Goal: Transaction & Acquisition: Subscribe to service/newsletter

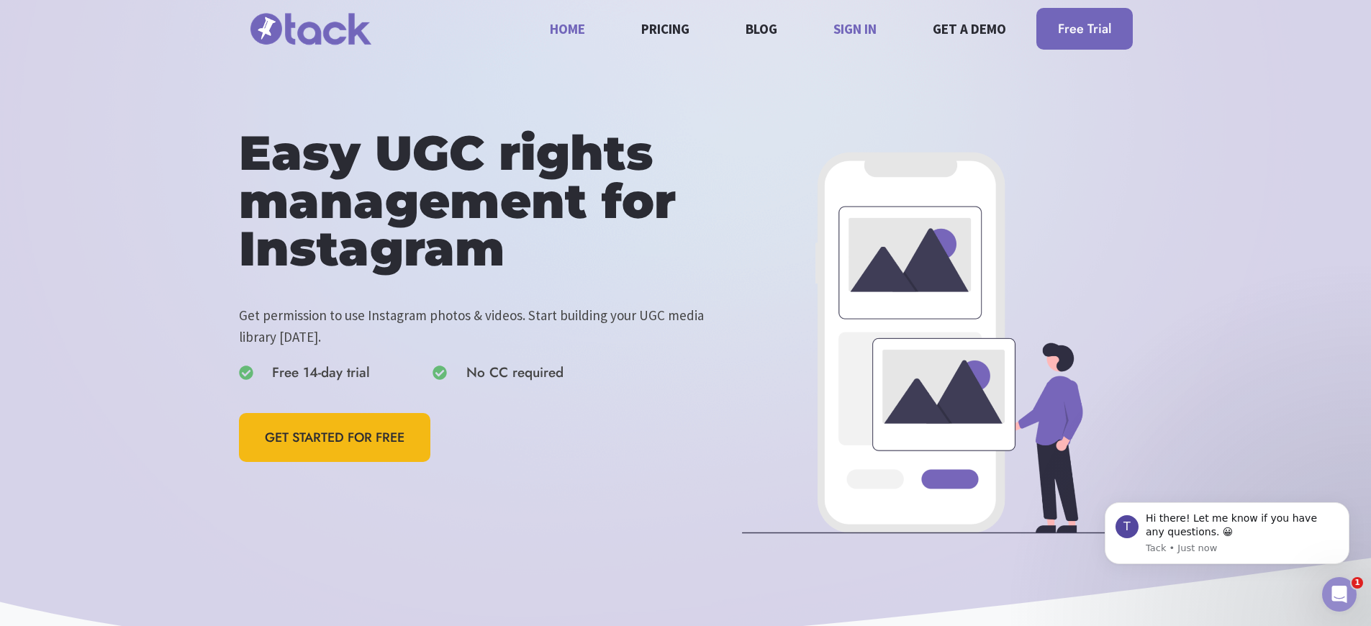
click at [843, 28] on link "Sign in" at bounding box center [856, 28] width 60 height 38
click at [343, 438] on span "GET STARTED FOR FREE" at bounding box center [335, 438] width 140 height 21
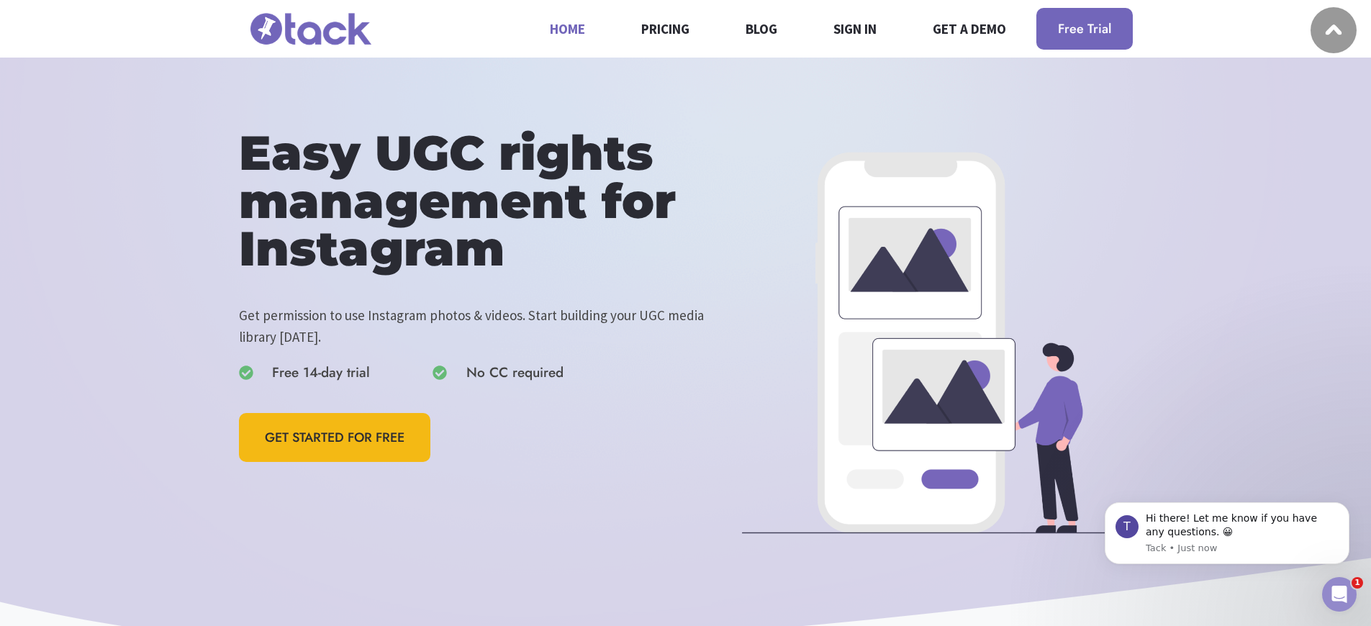
scroll to position [3726, 0]
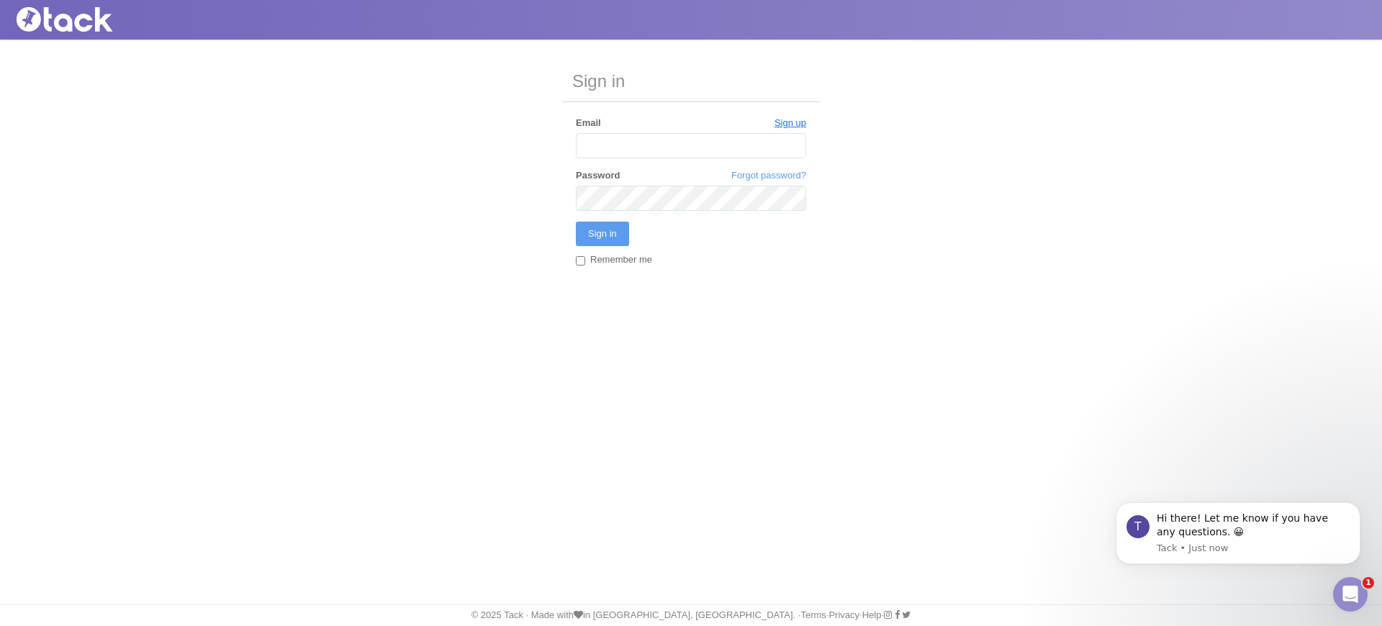
click at [790, 123] on link "Sign up" at bounding box center [791, 123] width 32 height 13
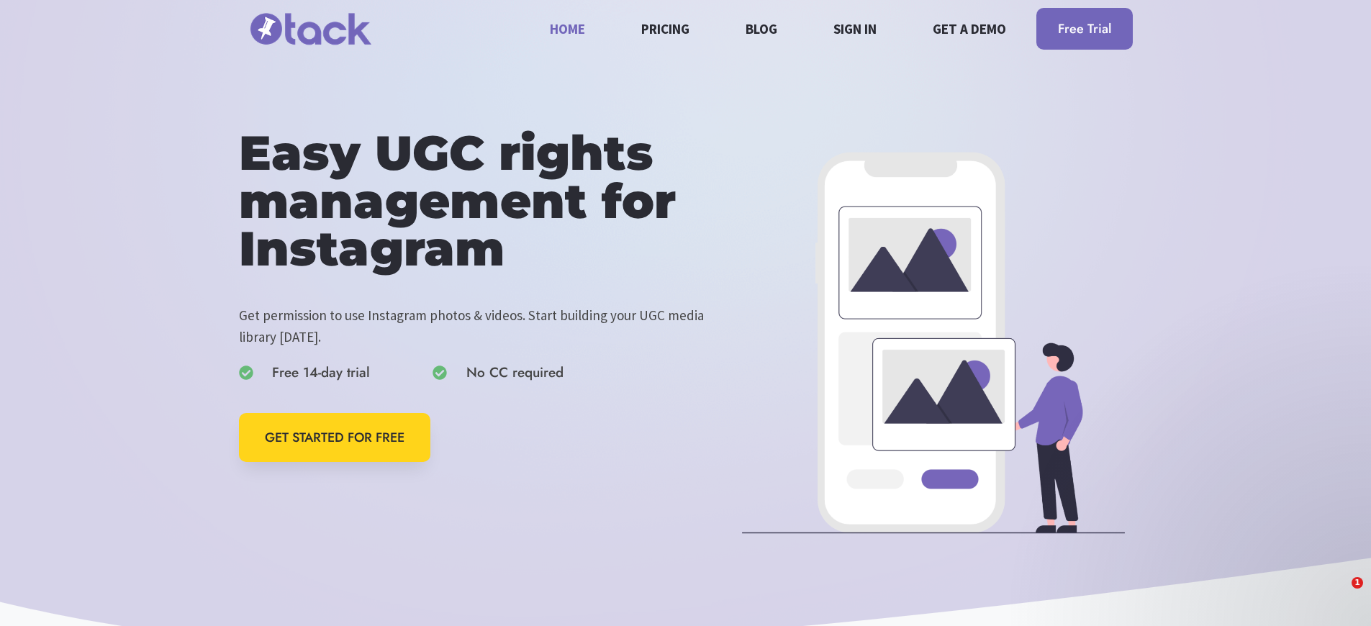
click at [343, 438] on span "GET STARTED FOR FREE" at bounding box center [335, 438] width 140 height 21
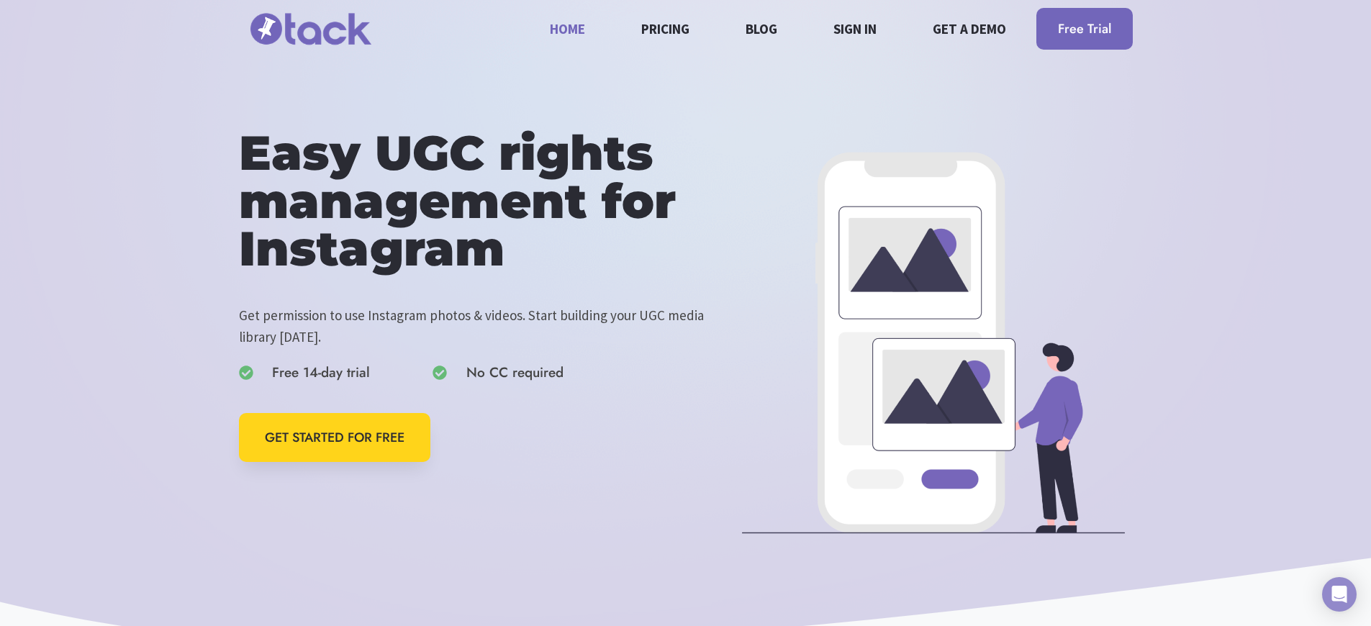
click at [343, 438] on span "GET STARTED FOR FREE" at bounding box center [335, 438] width 140 height 21
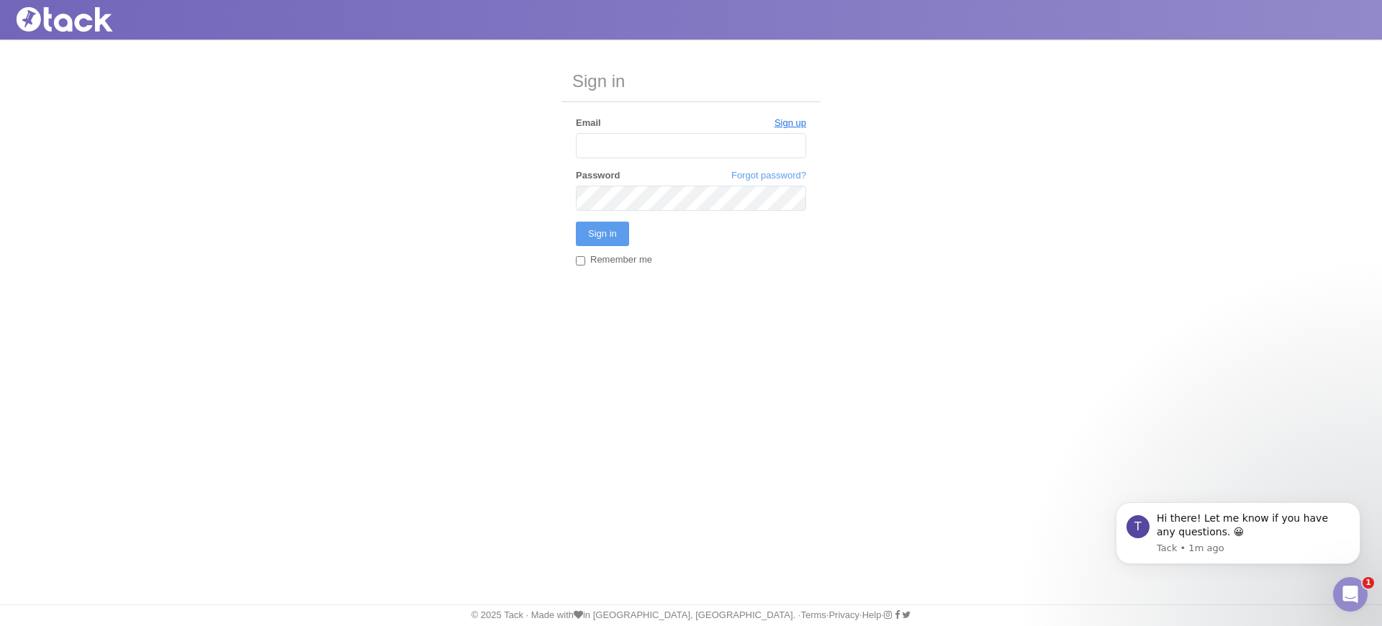
click at [790, 123] on link "Sign up" at bounding box center [791, 123] width 32 height 13
